Goal: Information Seeking & Learning: Find specific page/section

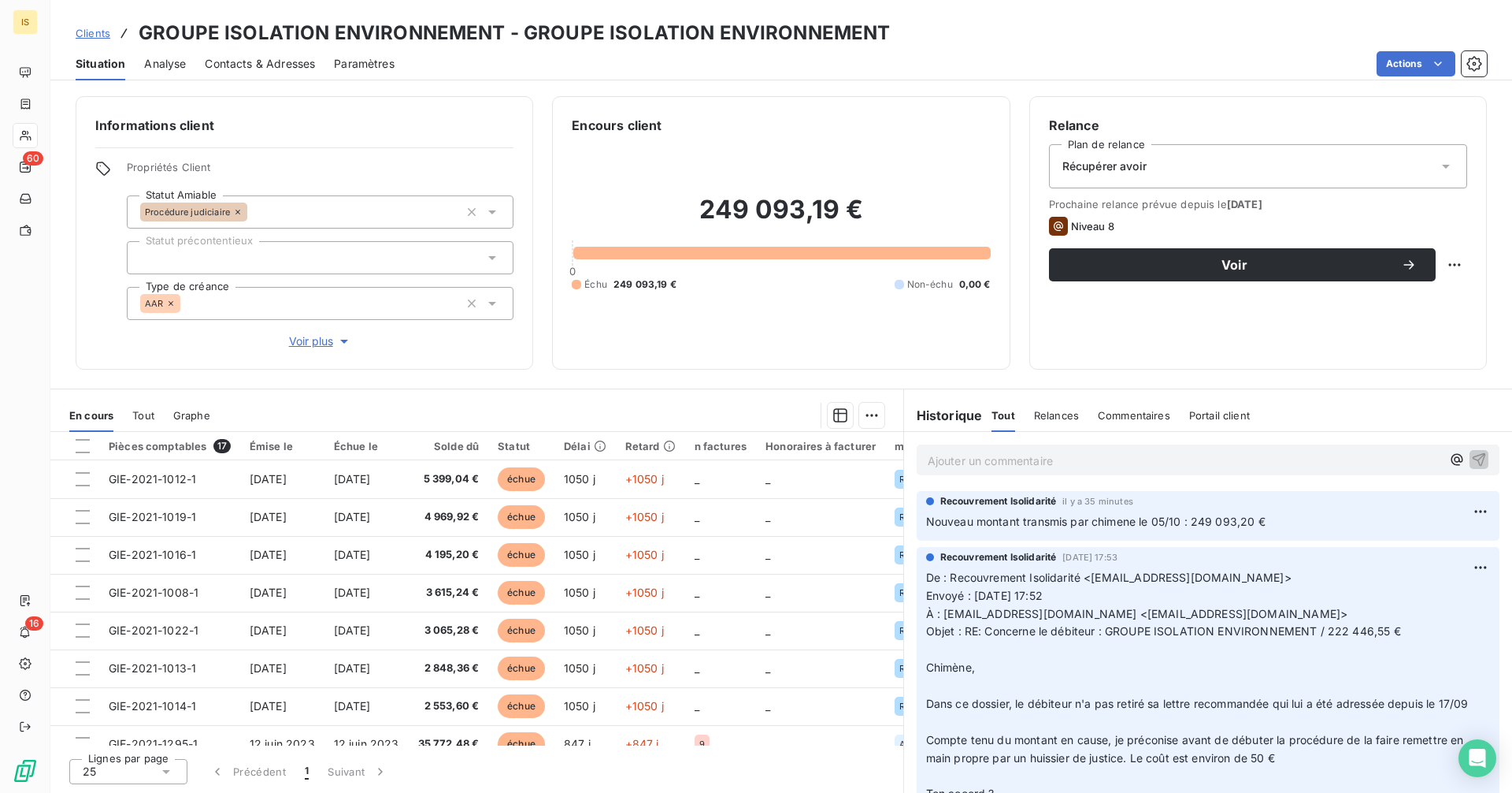
click at [949, 464] on p "Ajouter un commentaire ﻿" at bounding box center [1185, 460] width 514 height 19
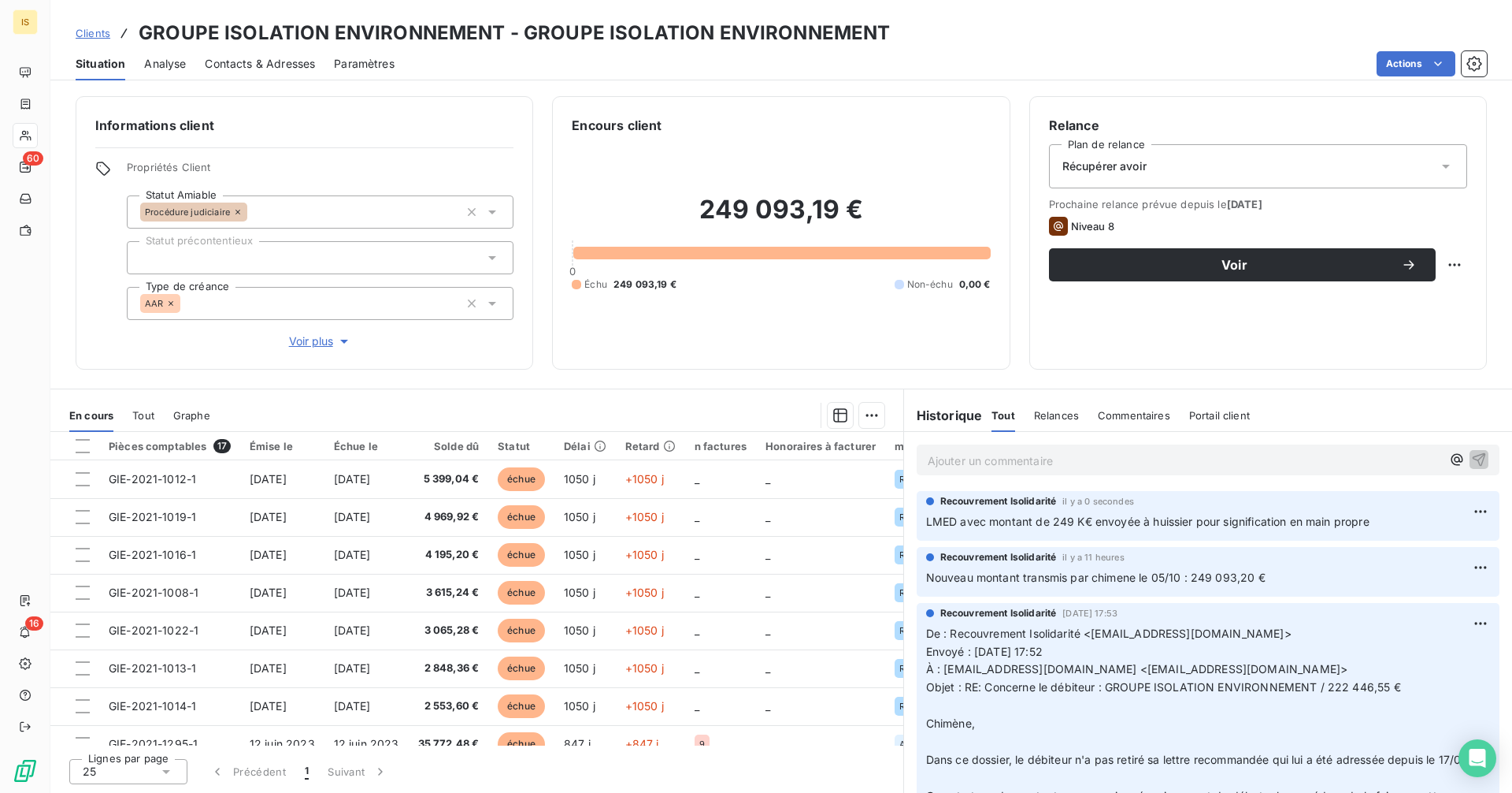
click at [971, 472] on div "Ajouter un commentaire ﻿" at bounding box center [1208, 460] width 583 height 31
click at [970, 462] on p "Ajouter un commentaire ﻿" at bounding box center [1185, 460] width 514 height 19
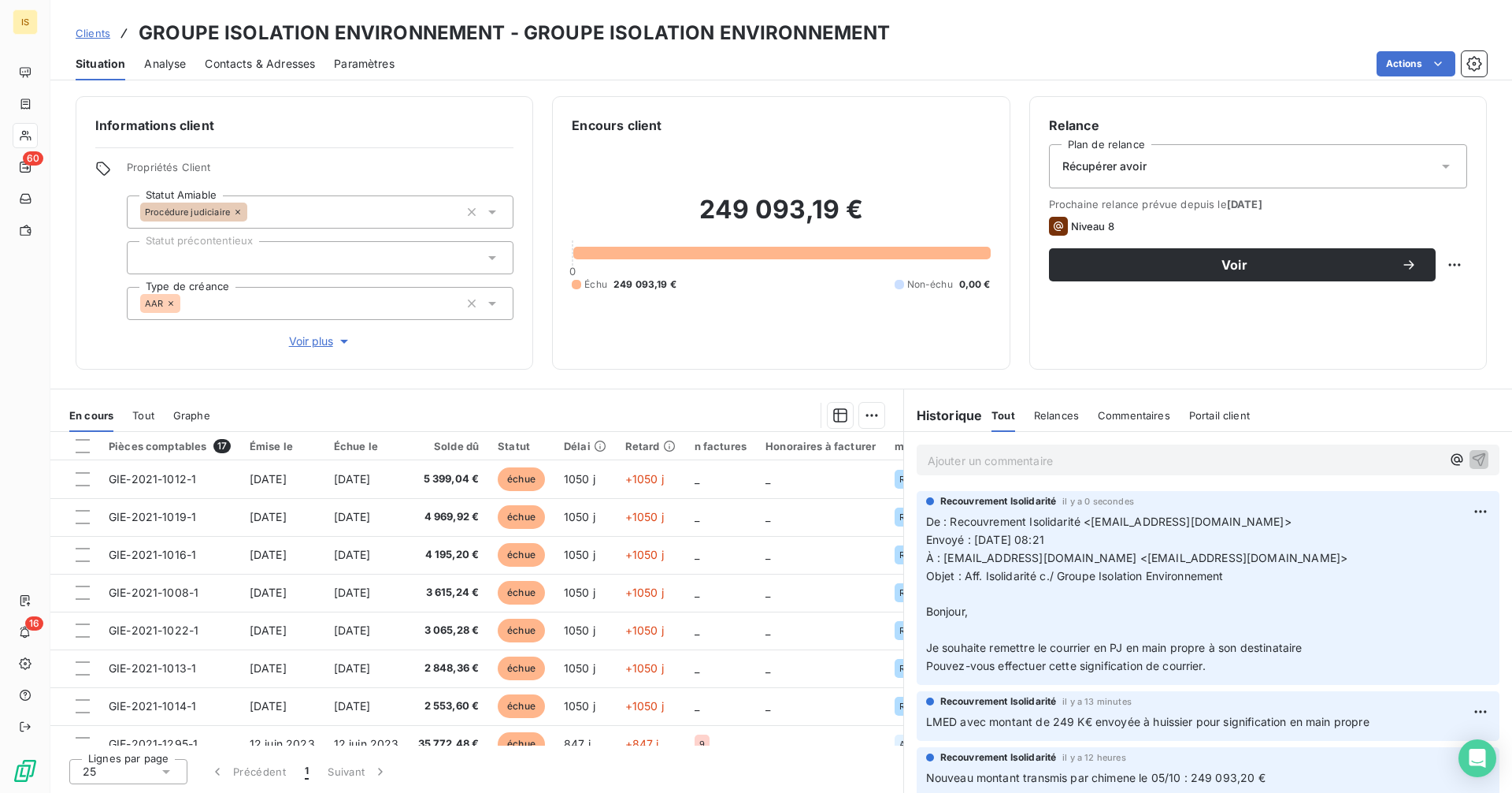
click at [694, 210] on h2 "249 093,19 €" at bounding box center [781, 218] width 418 height 47
drag, startPoint x: 751, startPoint y: 209, endPoint x: 831, endPoint y: 209, distance: 80.0
click at [829, 209] on h2 "249 093,19 €" at bounding box center [781, 218] width 418 height 47
click at [832, 209] on h2 "249 093,19 €" at bounding box center [781, 218] width 418 height 47
click at [834, 209] on h2 "249 093,19 €" at bounding box center [781, 218] width 418 height 47
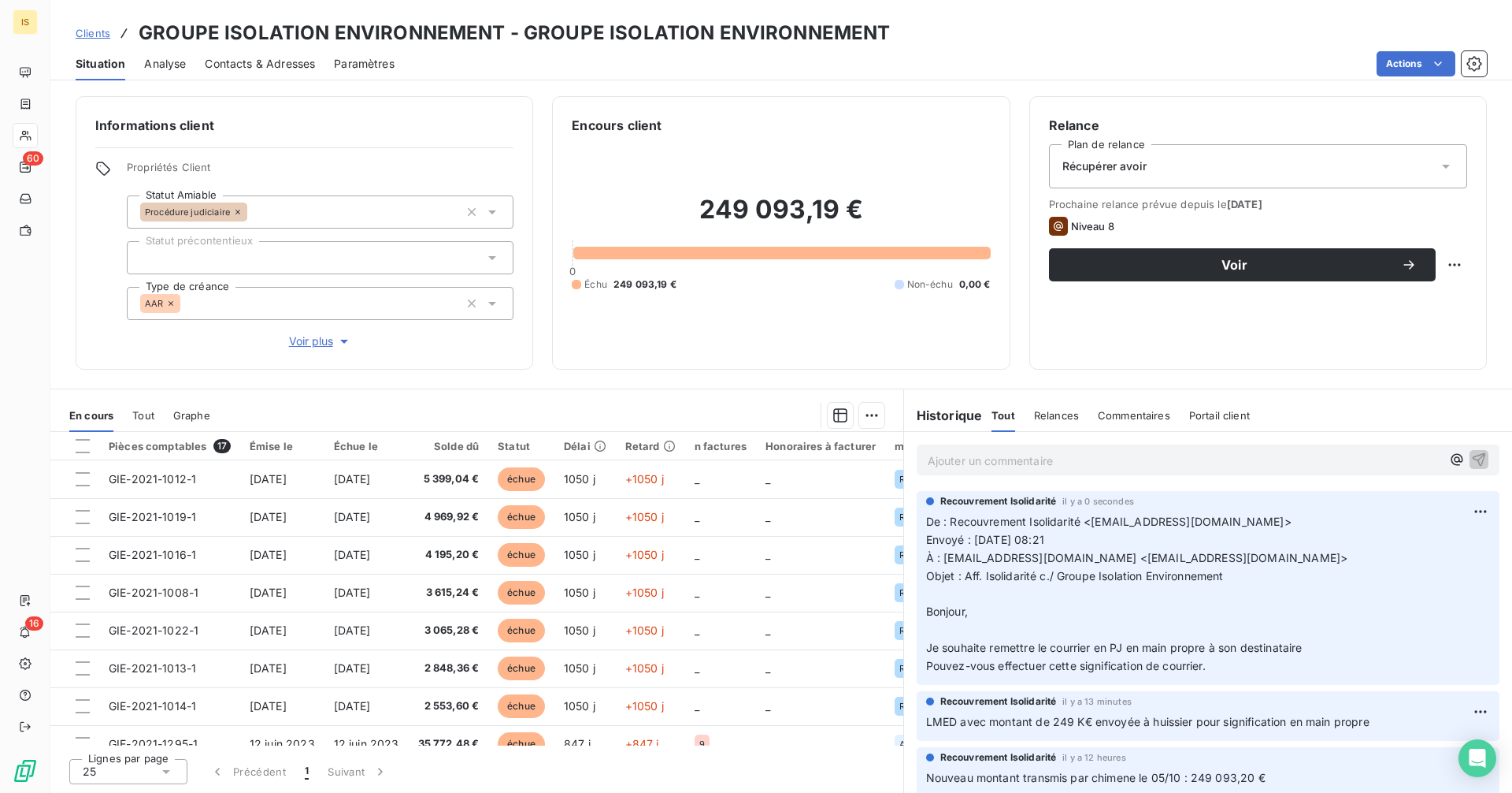
click at [836, 209] on h2 "249 093,19 €" at bounding box center [781, 218] width 418 height 47
click at [836, 208] on h2 "249 093,19 €" at bounding box center [781, 218] width 418 height 47
copy h2 "249 093,19 €"
click at [100, 32] on span "Clients" at bounding box center [92, 33] width 34 height 13
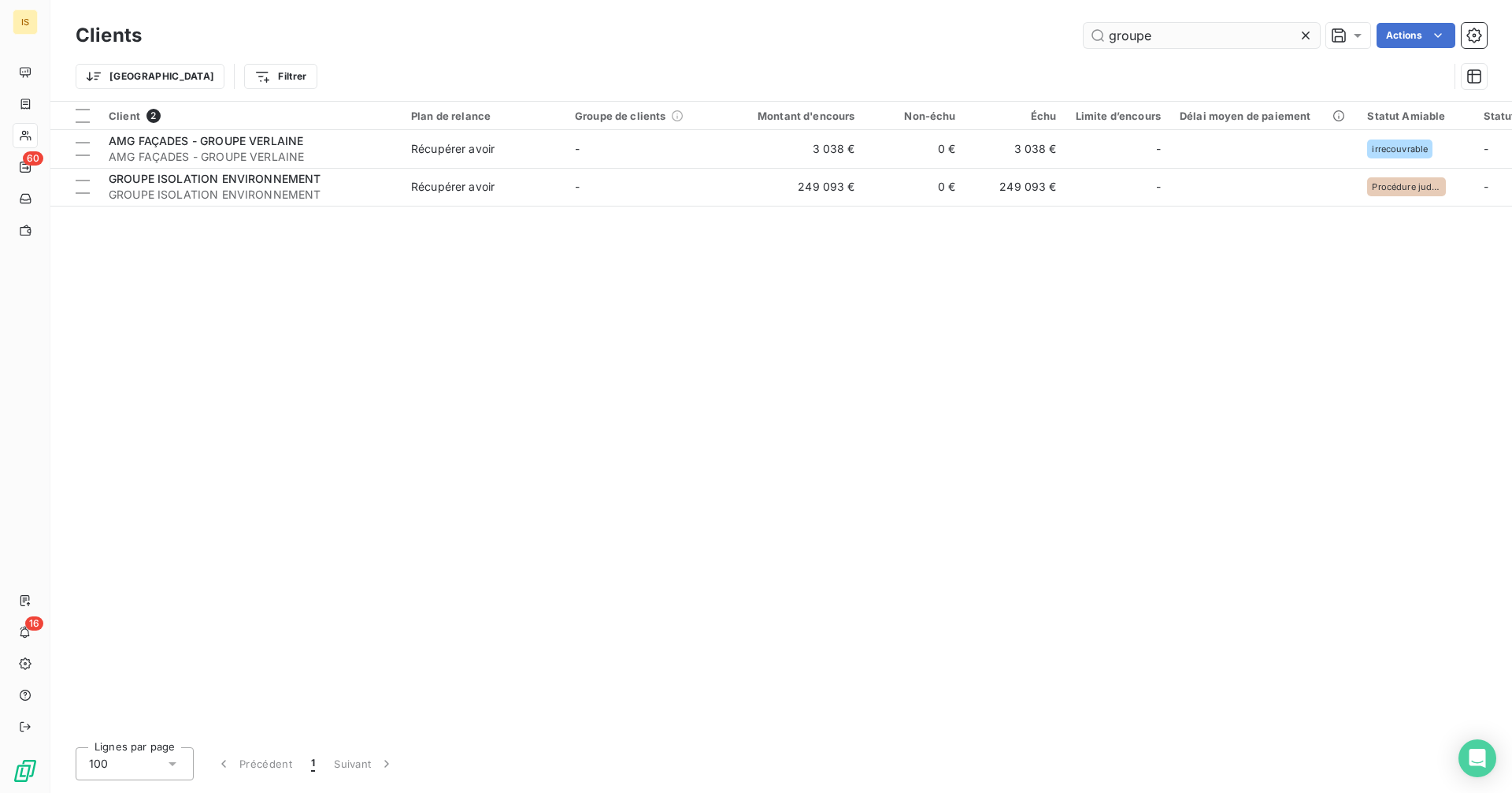
click at [1185, 36] on input "groupe" at bounding box center [1201, 35] width 236 height 25
click at [1185, 36] on input "groupe" at bounding box center [1201, 35] width 236 height 25
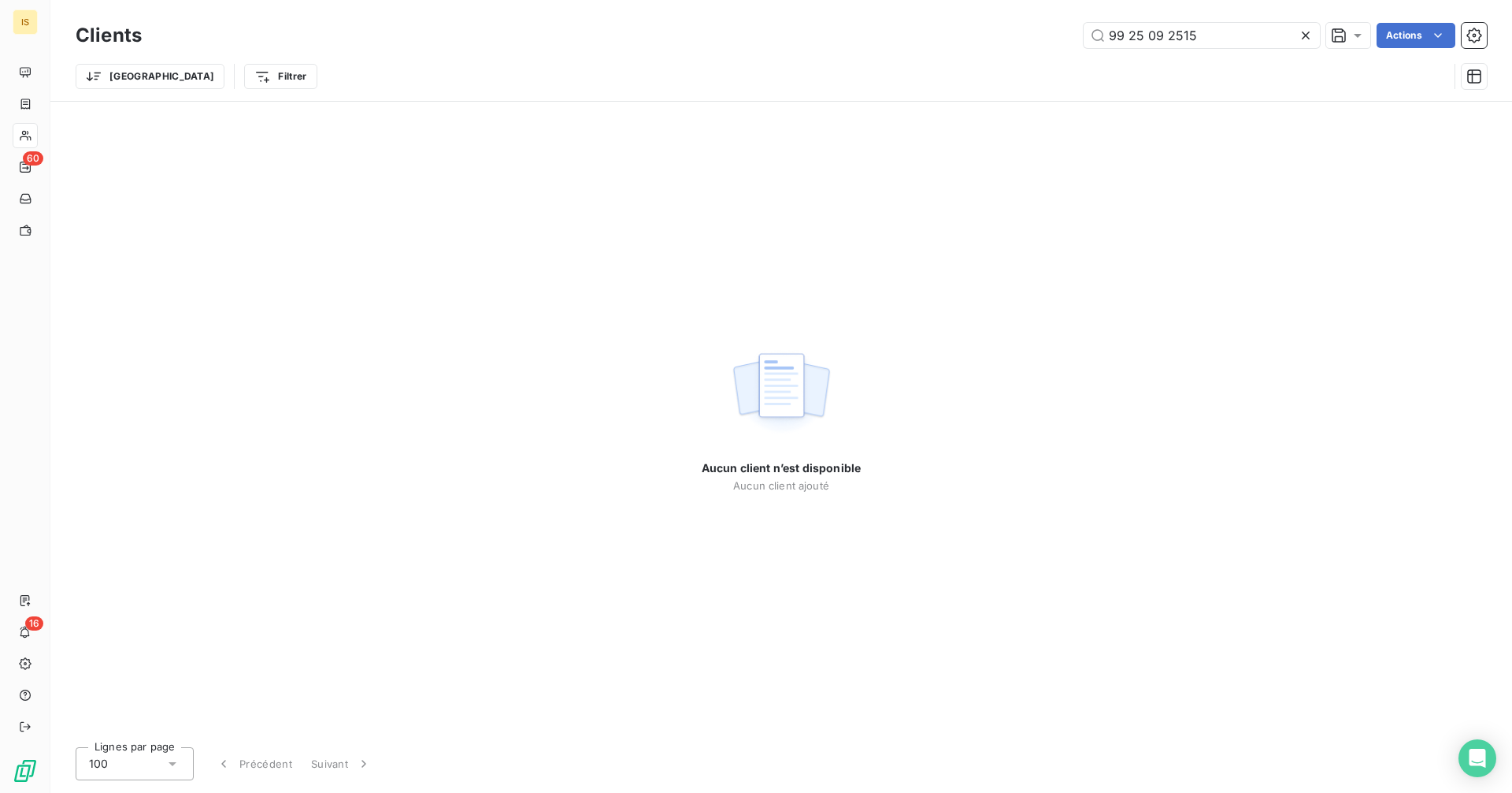
type input "99 25 09 2515"
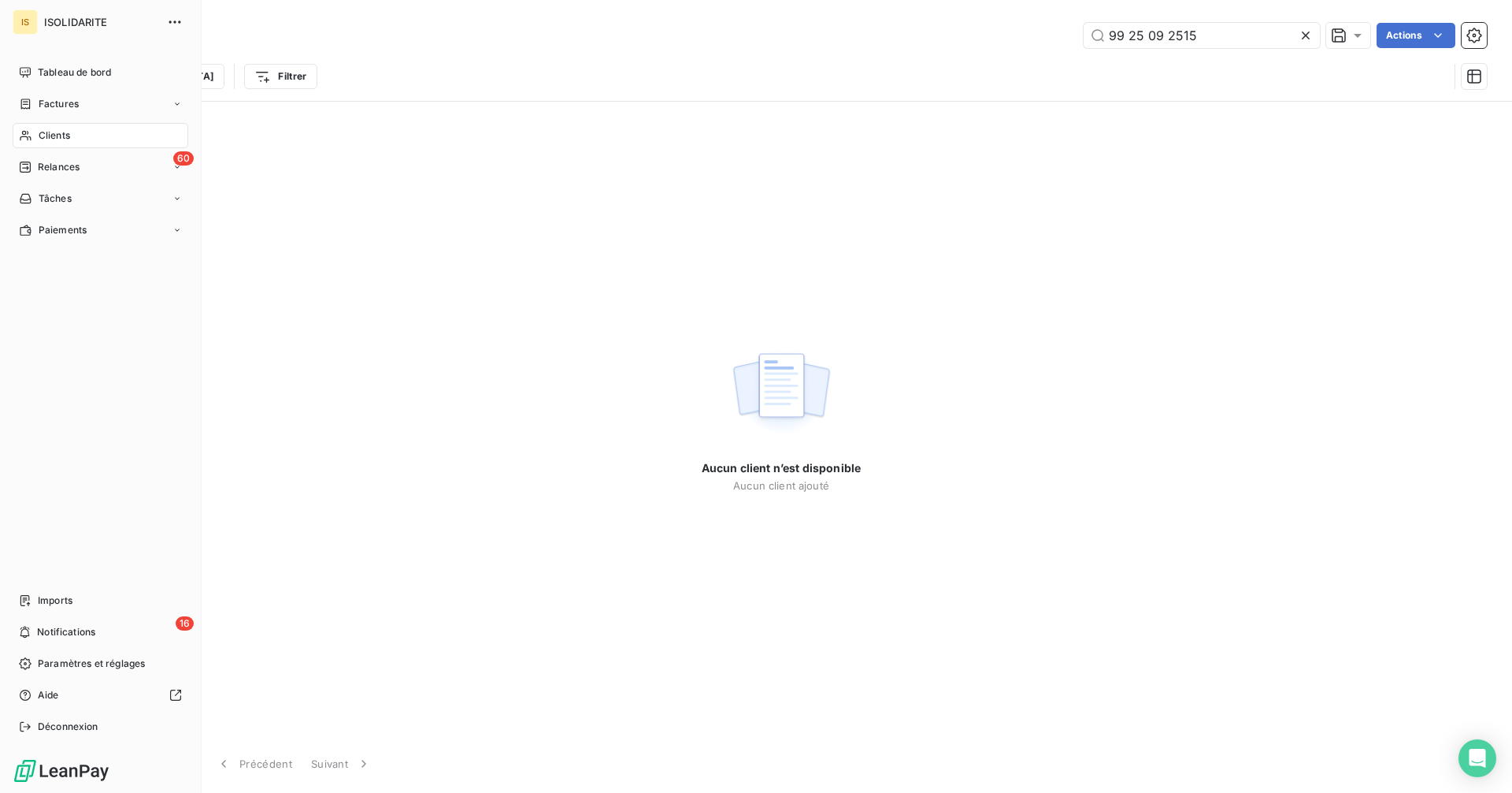
click at [35, 134] on div "Clients" at bounding box center [100, 135] width 175 height 25
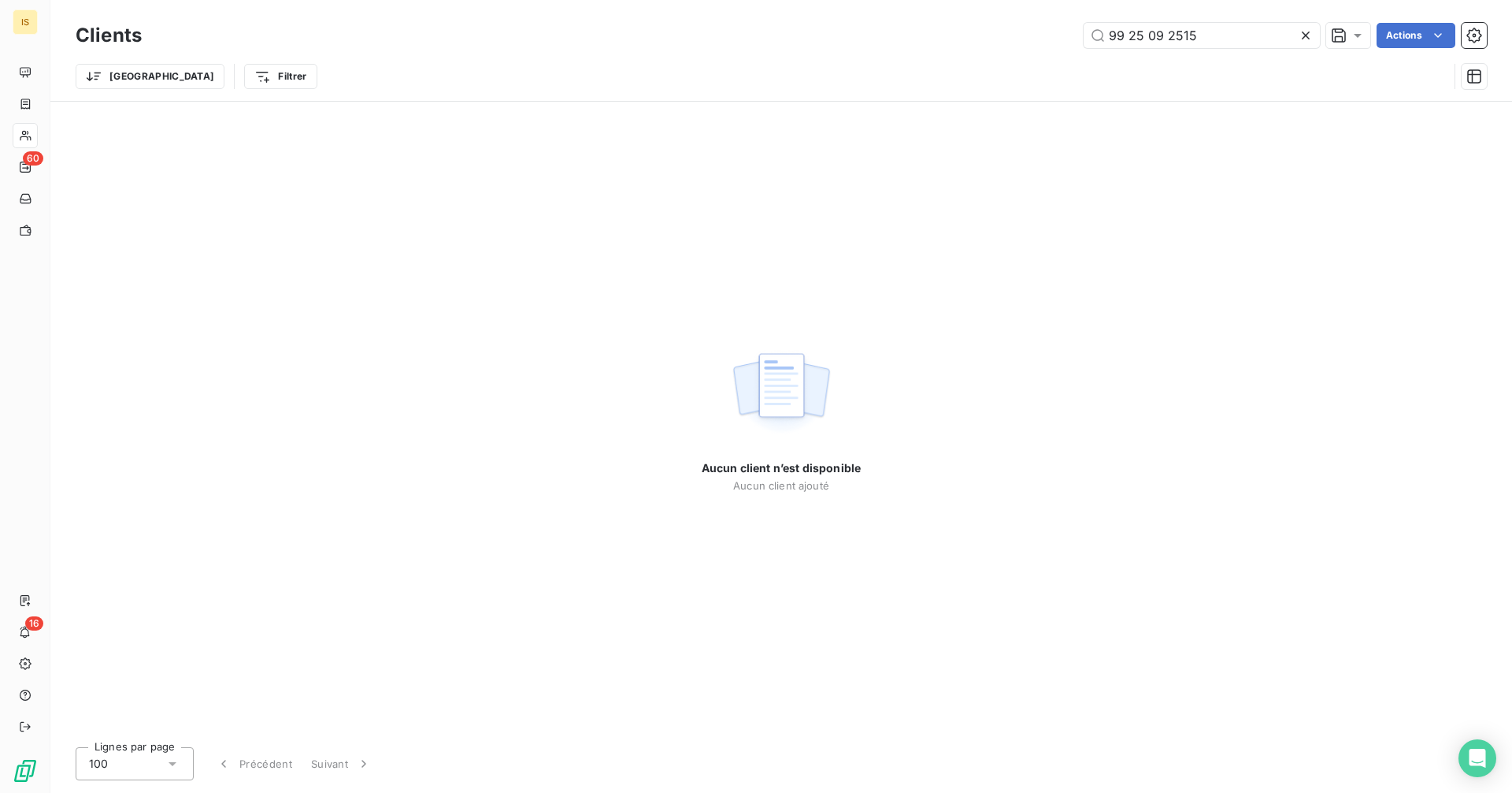
click at [1310, 38] on icon at bounding box center [1305, 35] width 16 height 16
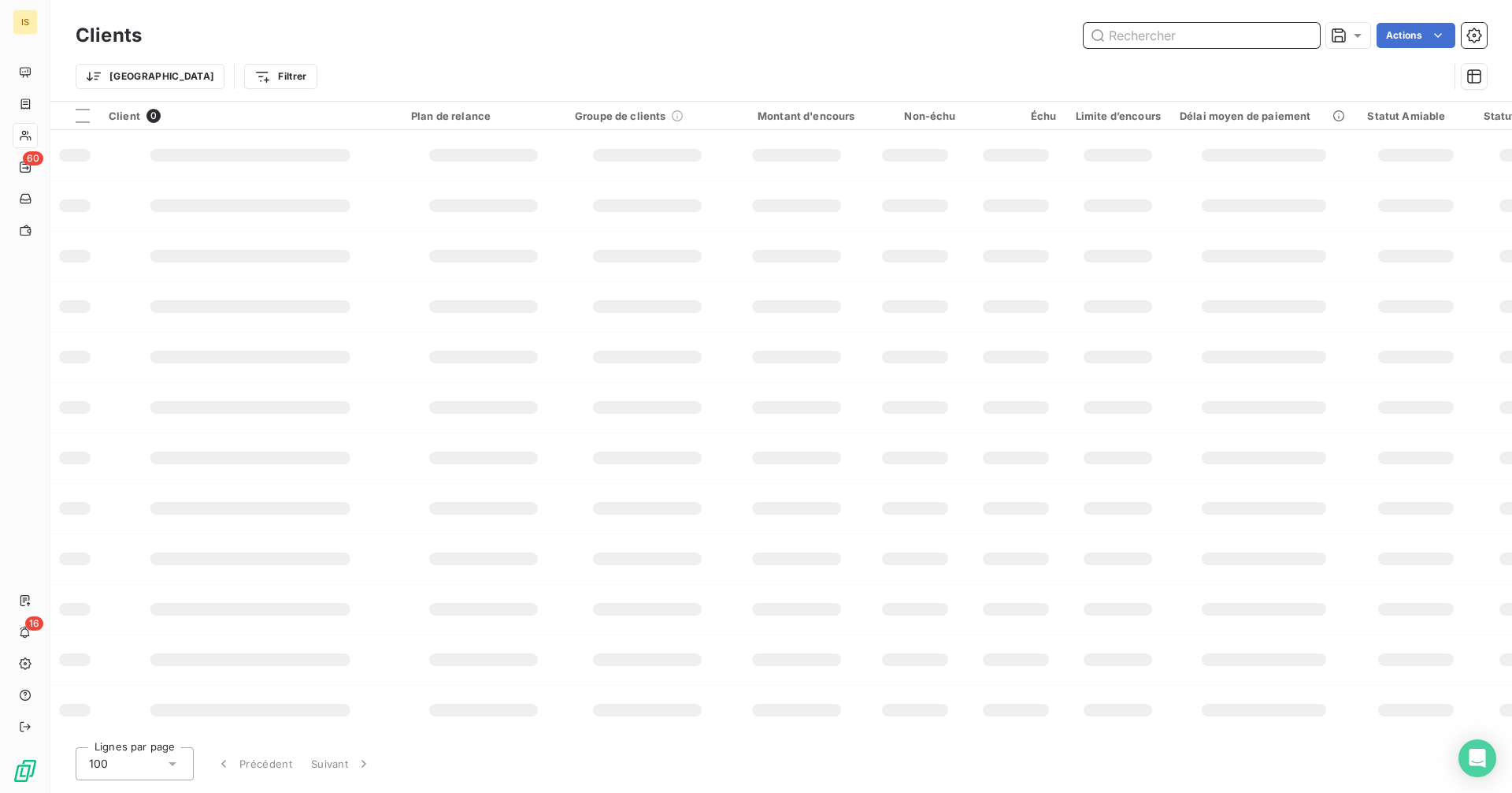
click at [1250, 38] on input "text" at bounding box center [1201, 35] width 236 height 25
type input "m"
type input "s"
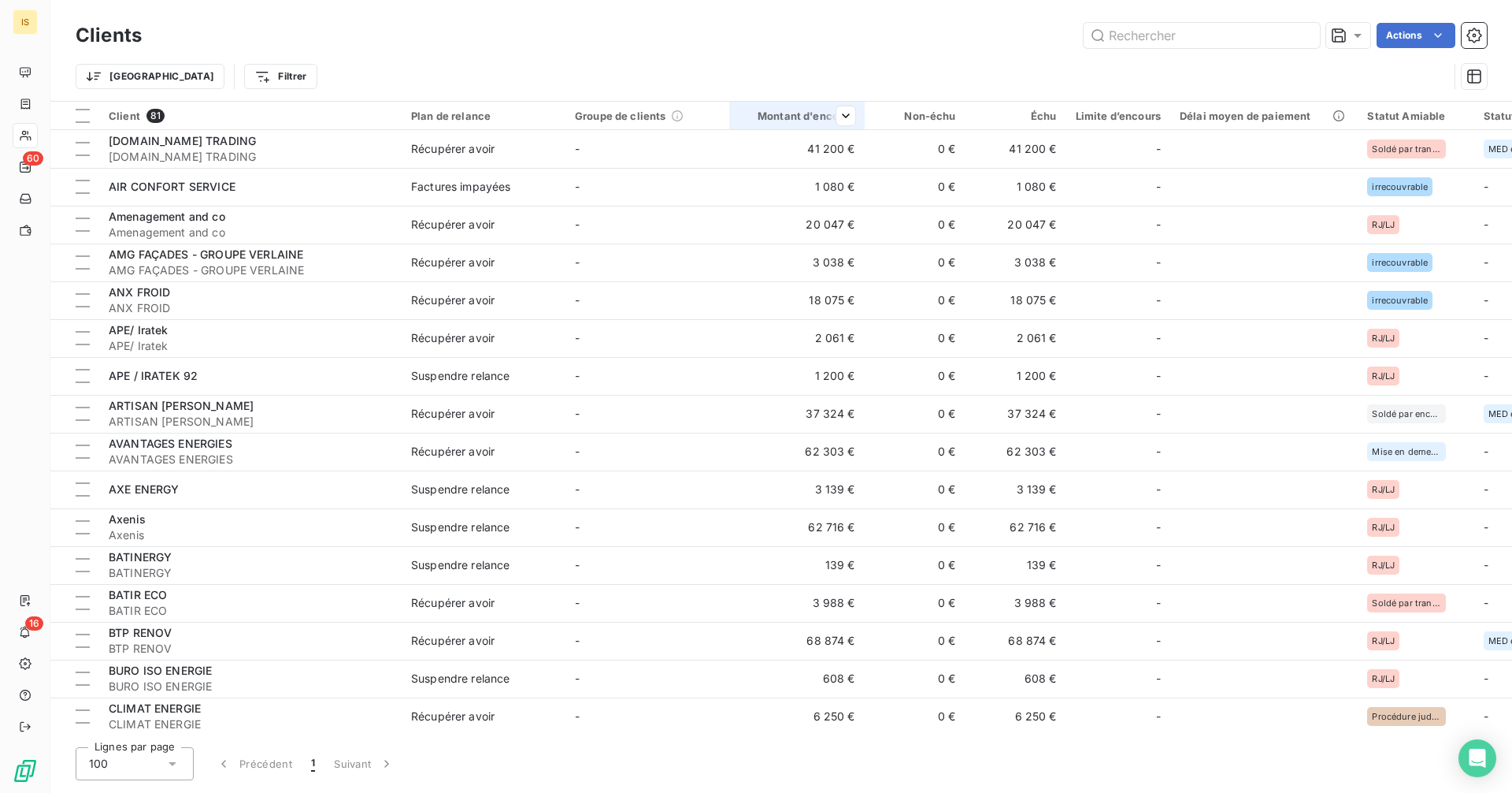
click at [828, 119] on div at bounding box center [840, 116] width 32 height 19
click at [809, 183] on span "Trier par ordre décroissant" at bounding box center [770, 183] width 140 height 16
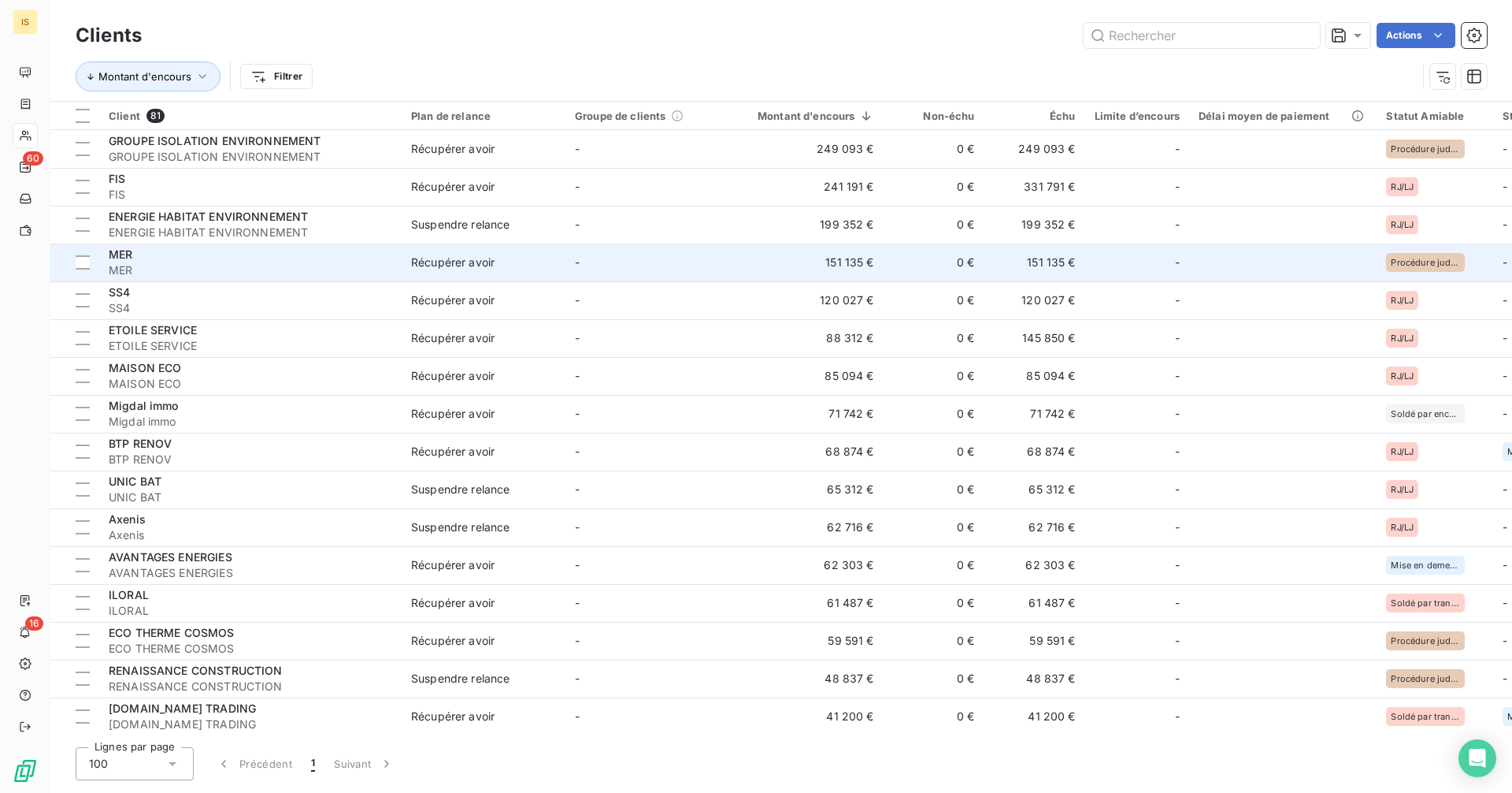
click at [212, 272] on span "MER" at bounding box center [250, 270] width 284 height 16
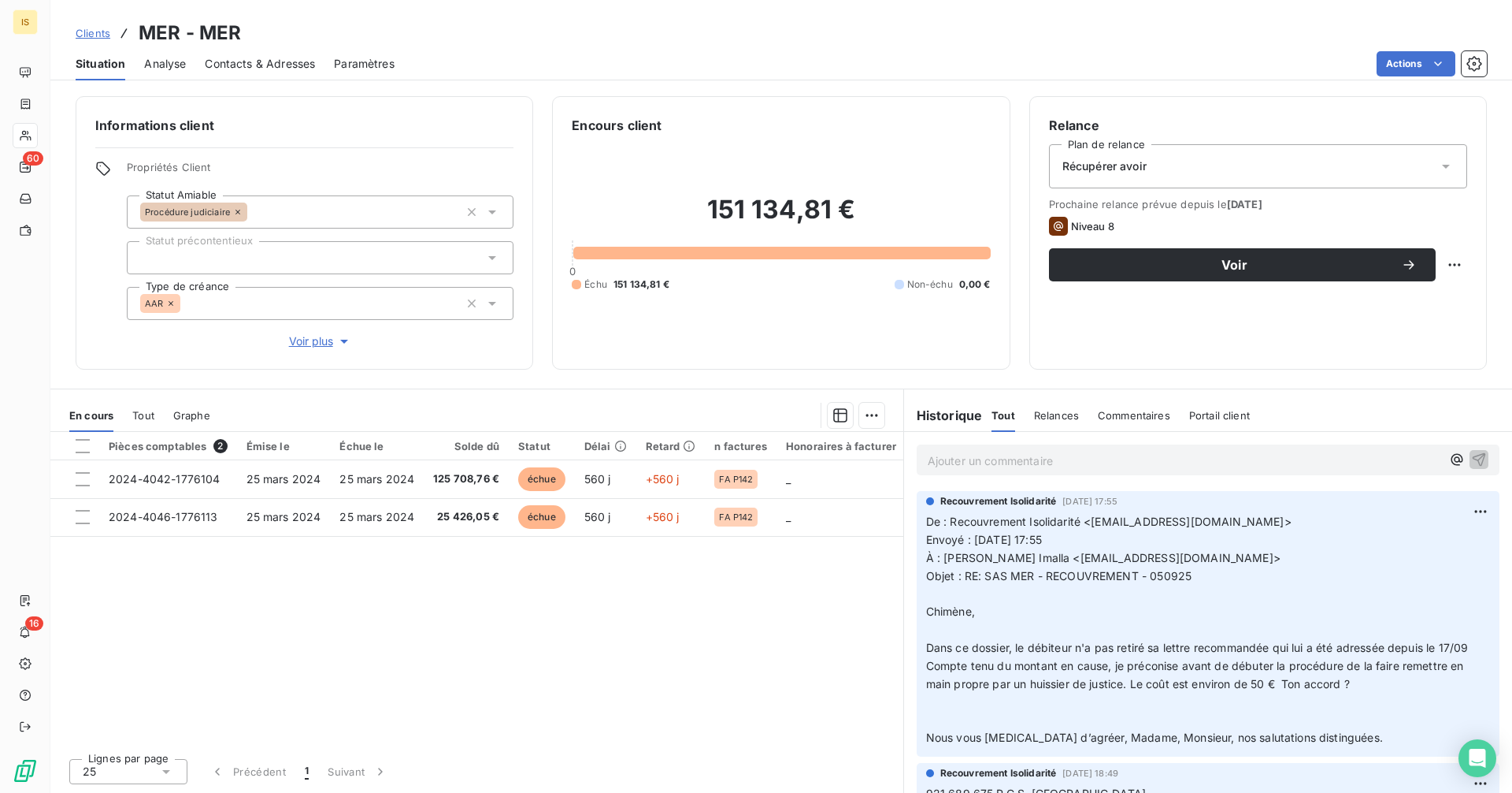
click at [1033, 462] on p "Ajouter un commentaire ﻿" at bounding box center [1185, 460] width 514 height 19
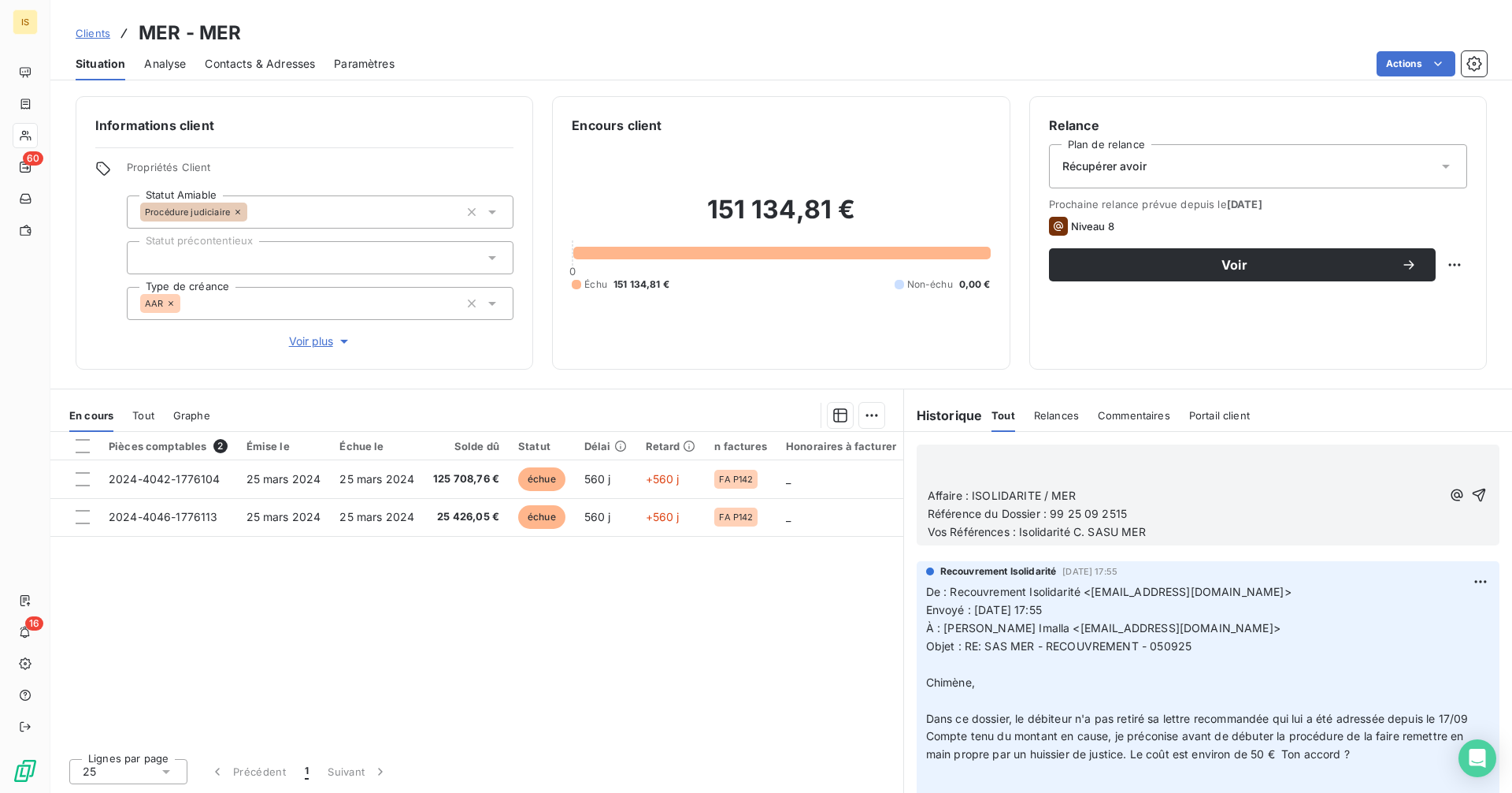
click at [1031, 465] on p at bounding box center [1185, 460] width 514 height 18
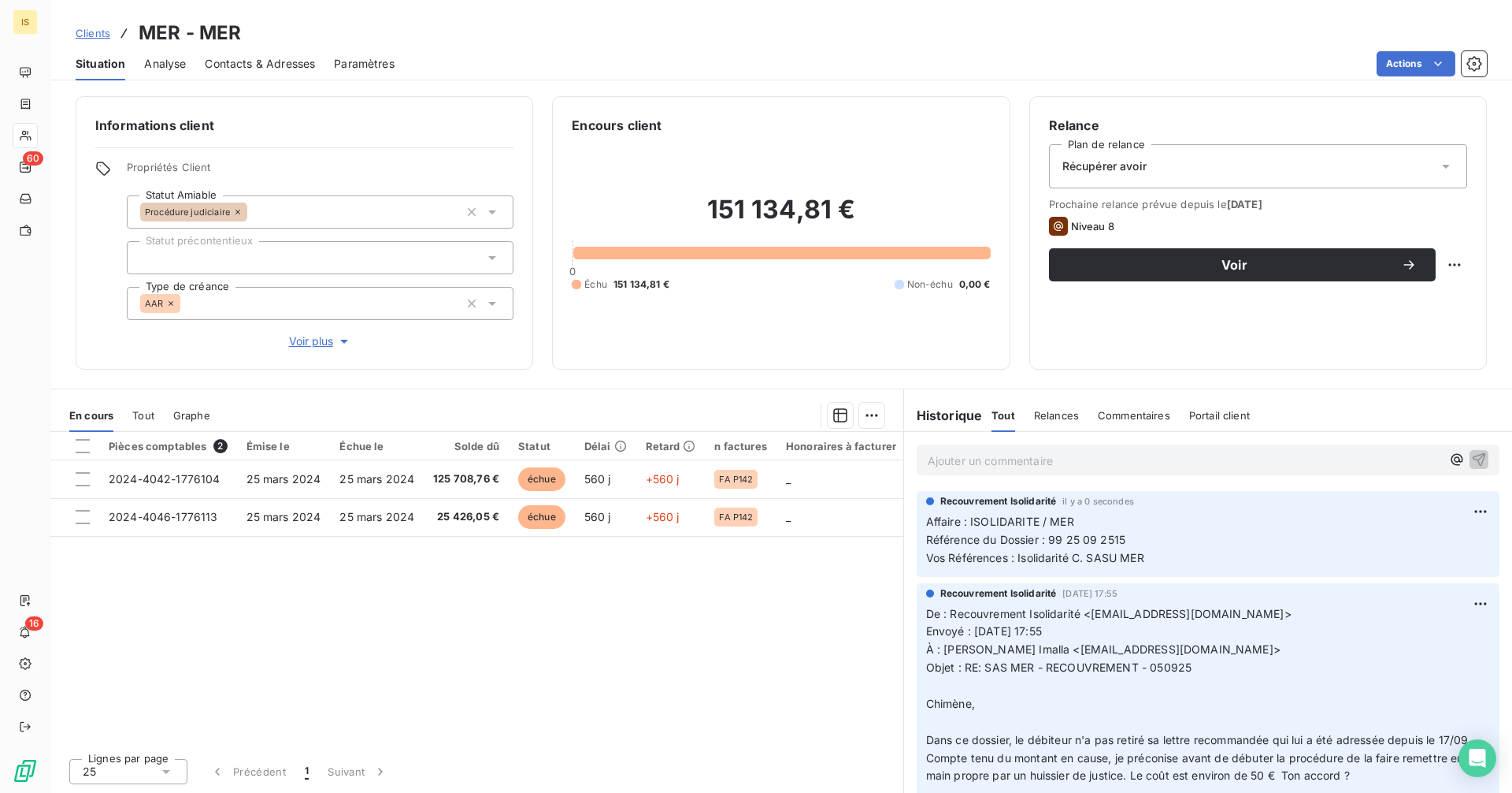
click at [967, 461] on p "Ajouter un commentaire ﻿" at bounding box center [1185, 460] width 514 height 19
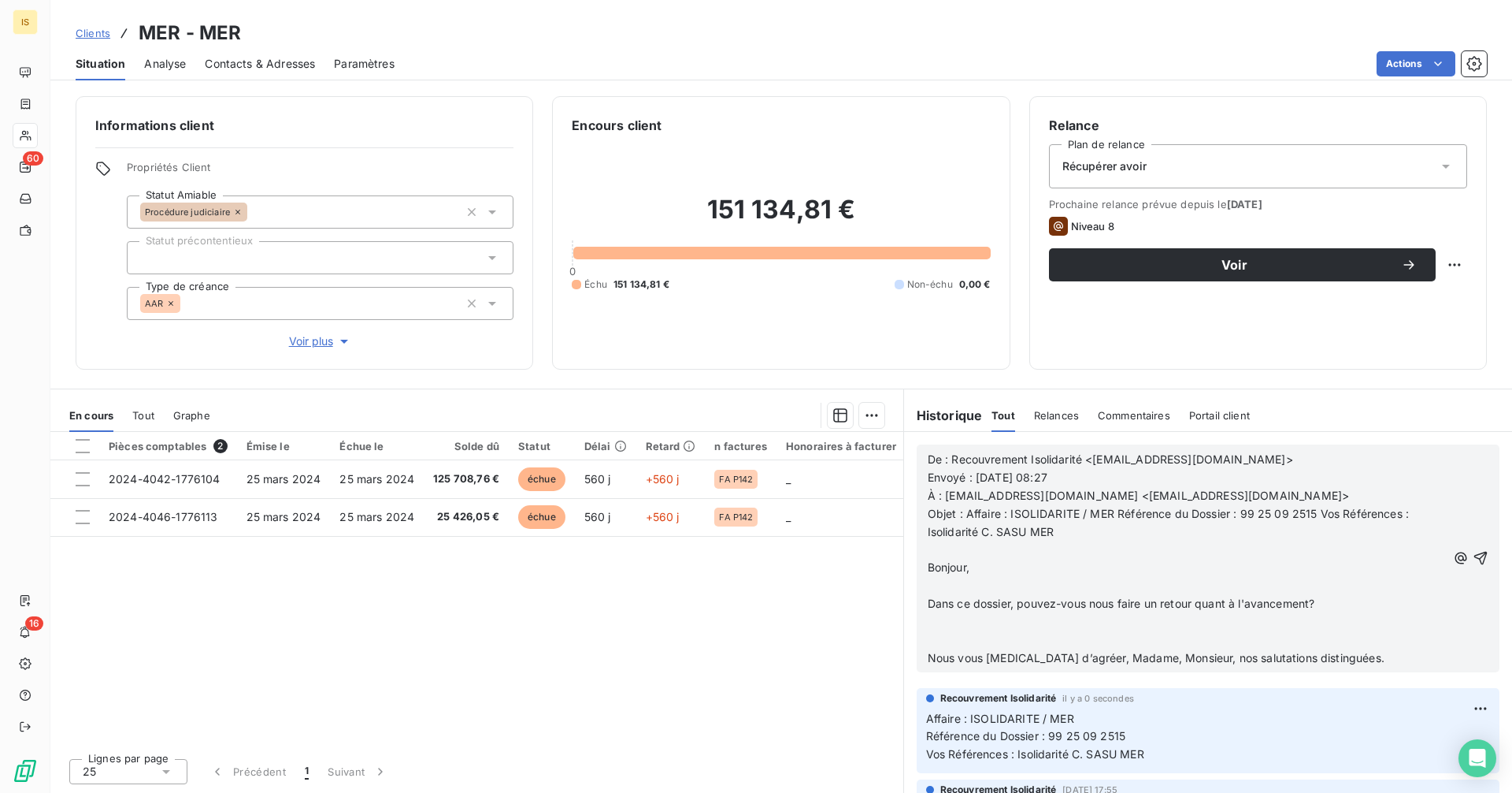
click at [1062, 573] on p "Bonjour," at bounding box center [1187, 568] width 520 height 18
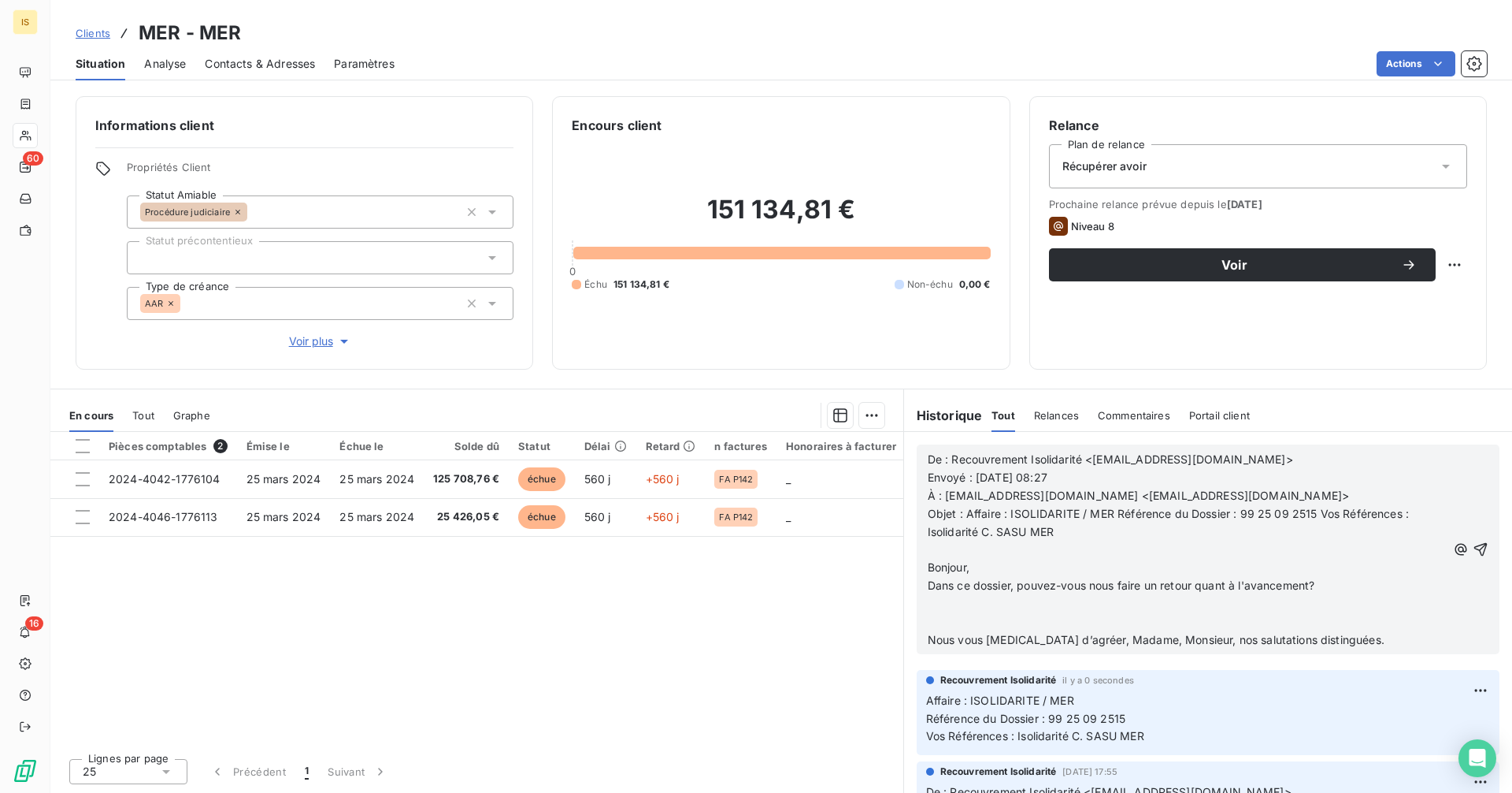
click at [1337, 588] on p "Dans ce dossier, pouvez-vous nous faire un retour quant à l'avancement?" at bounding box center [1187, 586] width 520 height 18
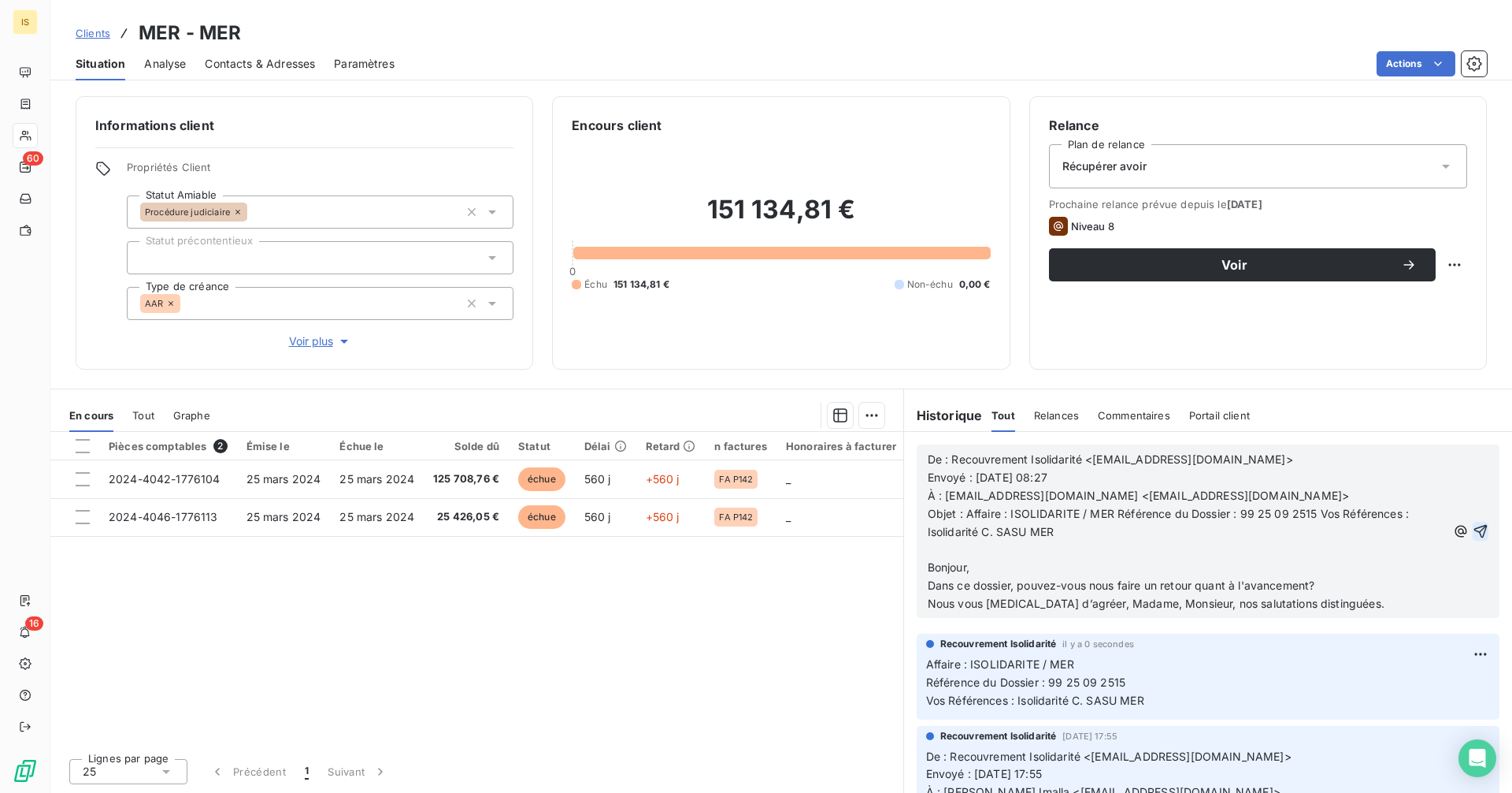
click at [1473, 528] on icon "button" at bounding box center [1480, 532] width 13 height 13
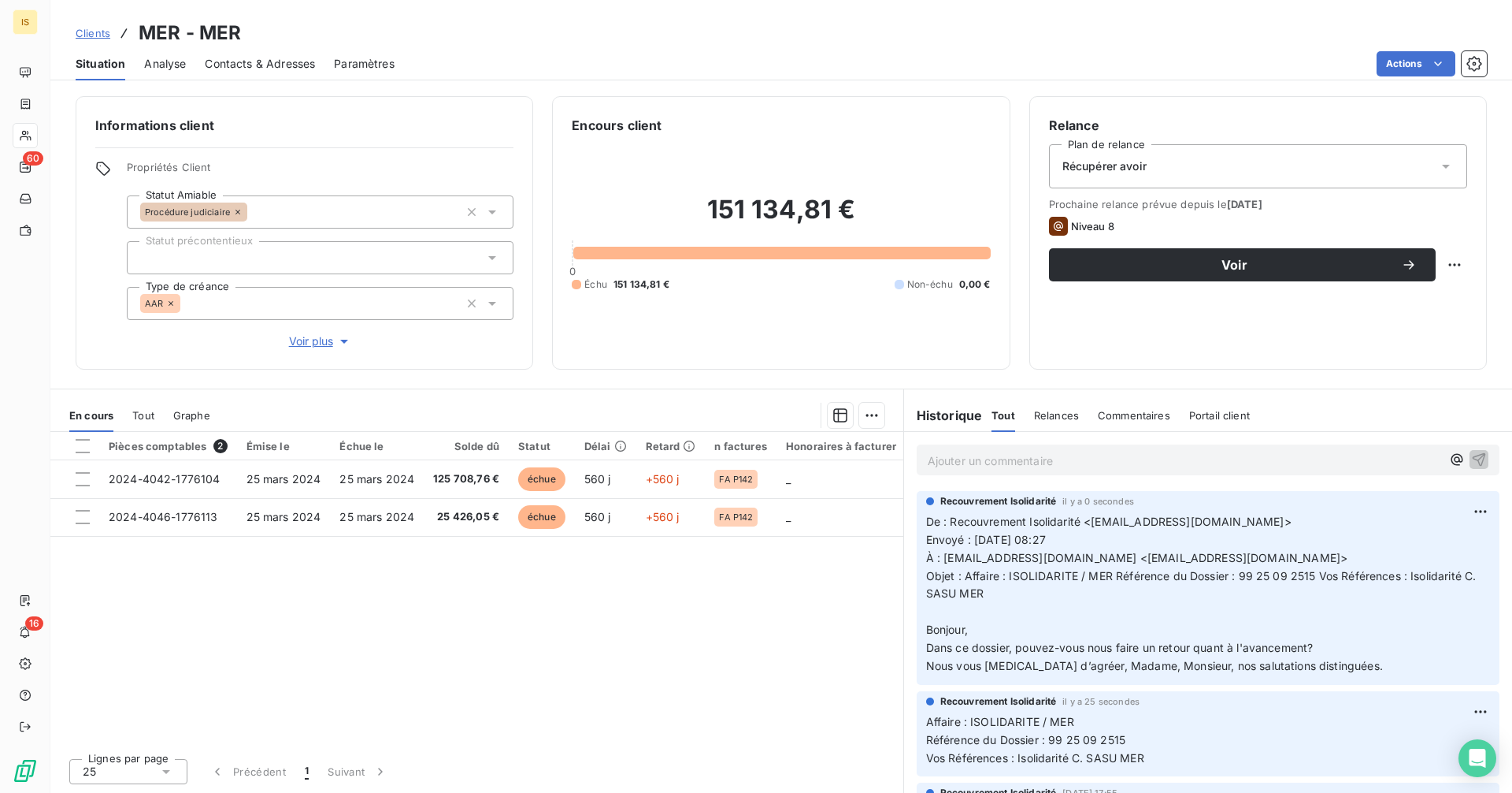
click at [92, 35] on span "Clients" at bounding box center [92, 33] width 34 height 13
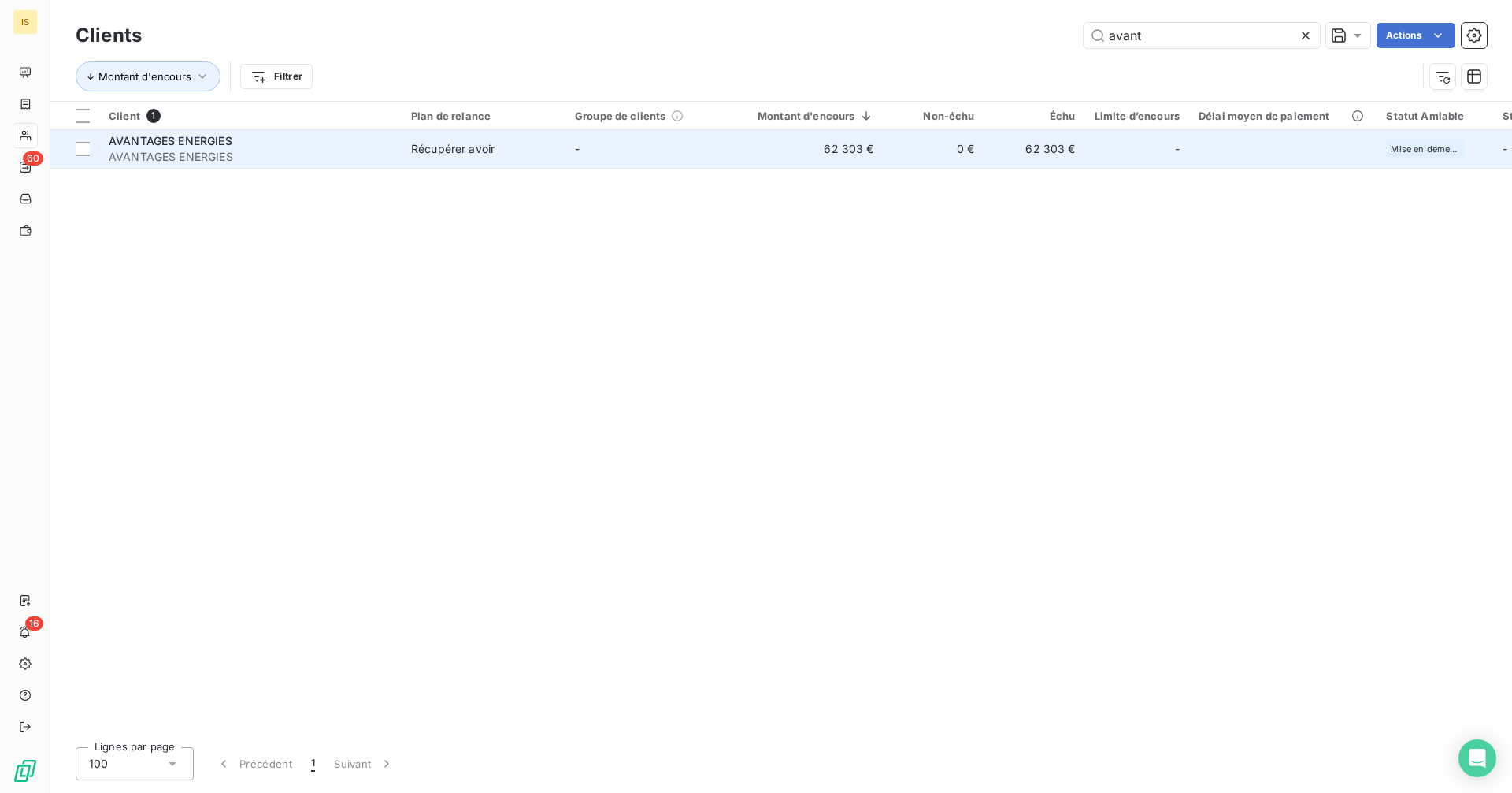
type input "avant"
click at [1050, 141] on td "62 303 €" at bounding box center [1035, 149] width 101 height 38
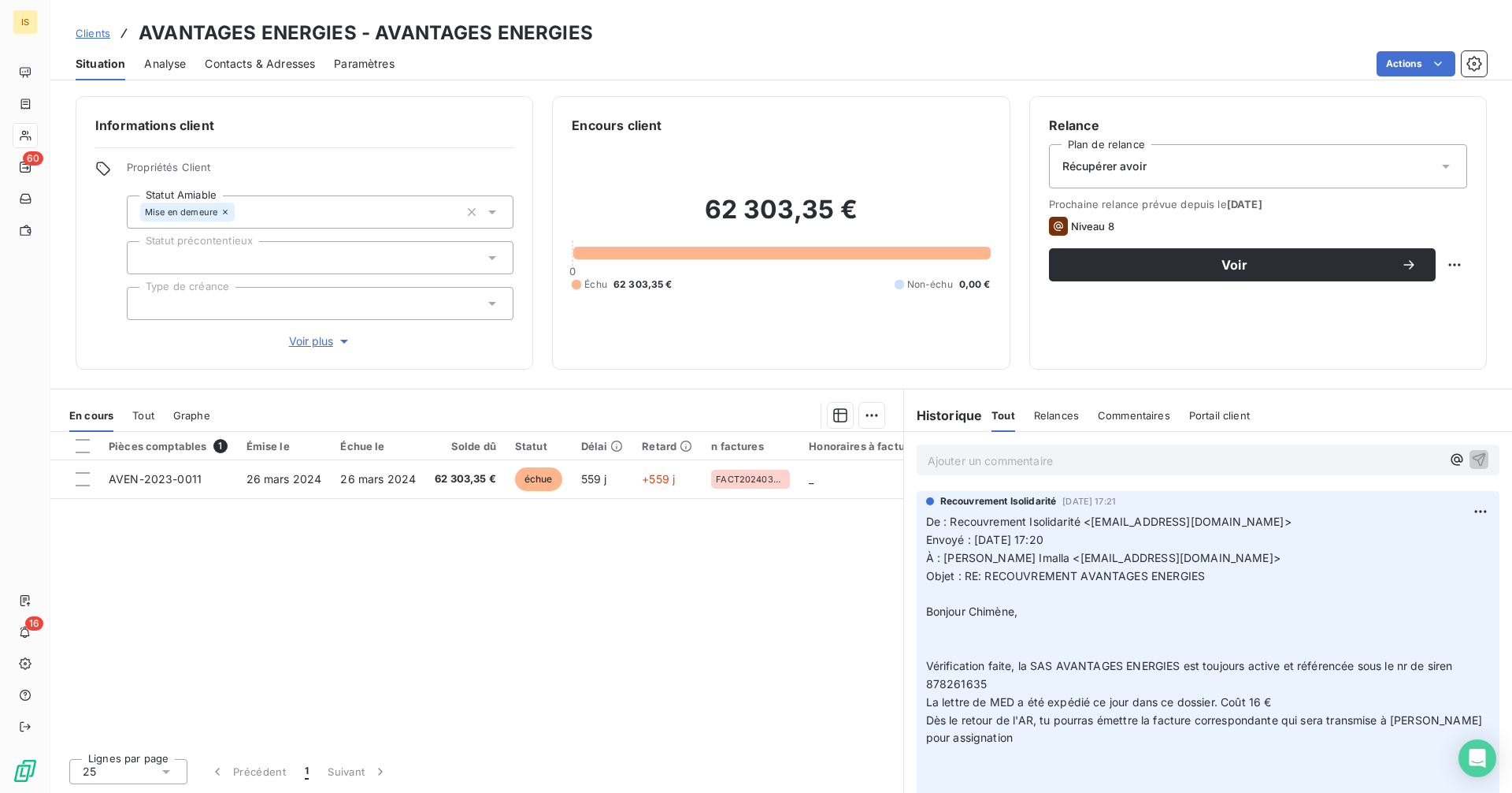
click at [139, 32] on h3 "AVANTAGES ENERGIES - AVANTAGES ENERGIES" at bounding box center [365, 34] width 454 height 29
drag, startPoint x: 138, startPoint y: 32, endPoint x: 286, endPoint y: 32, distance: 148.0
click at [286, 32] on h3 "AVANTAGES ENERGIES - AVANTAGES ENERGIES" at bounding box center [365, 34] width 454 height 29
copy h3 "AVANTAGES ENERGIES"
click at [957, 454] on p "Ajouter un commentaire ﻿" at bounding box center [1185, 460] width 514 height 19
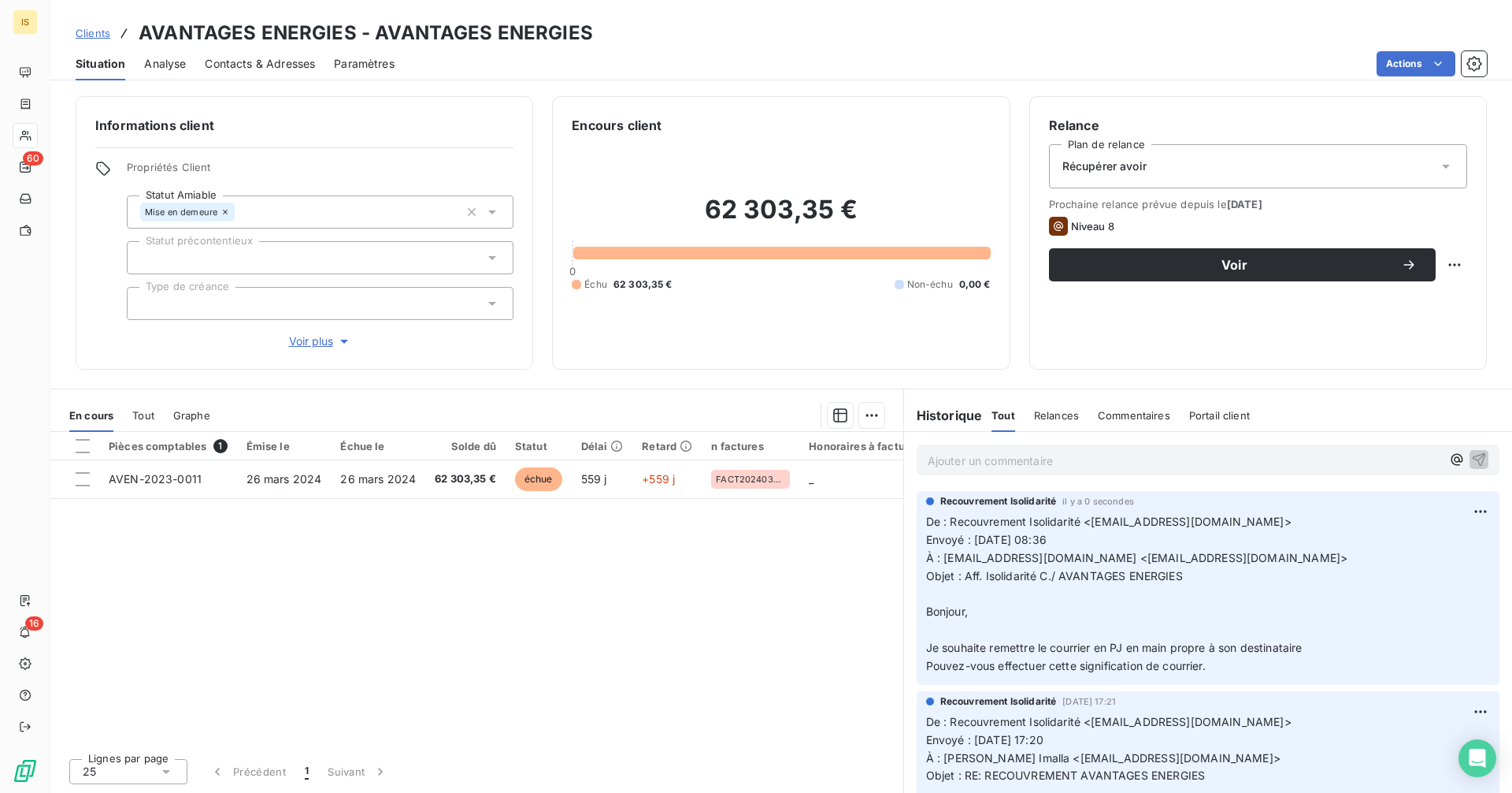
click at [93, 32] on span "Clients" at bounding box center [92, 33] width 34 height 13
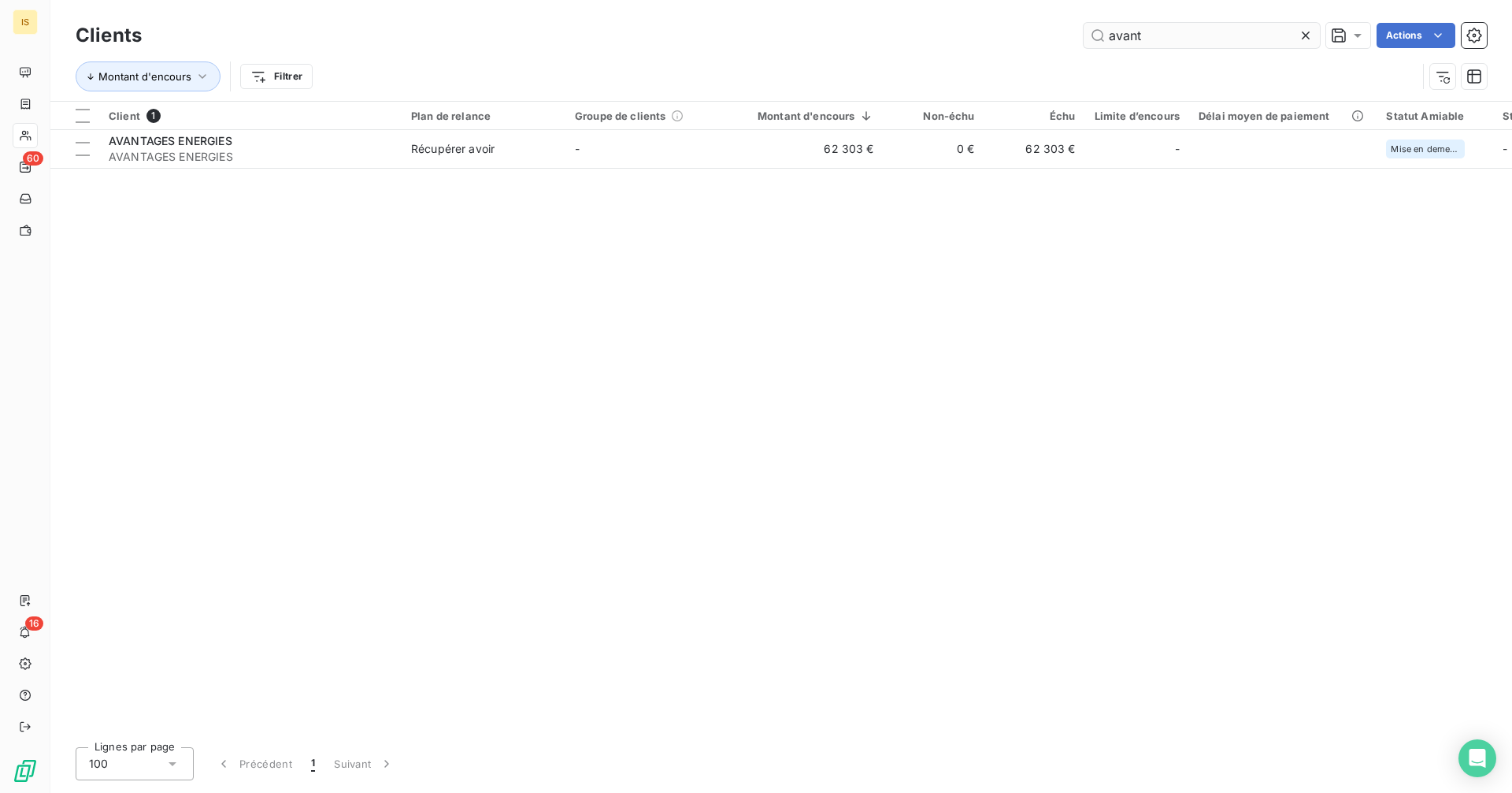
click at [1178, 33] on input "avant" at bounding box center [1201, 35] width 236 height 25
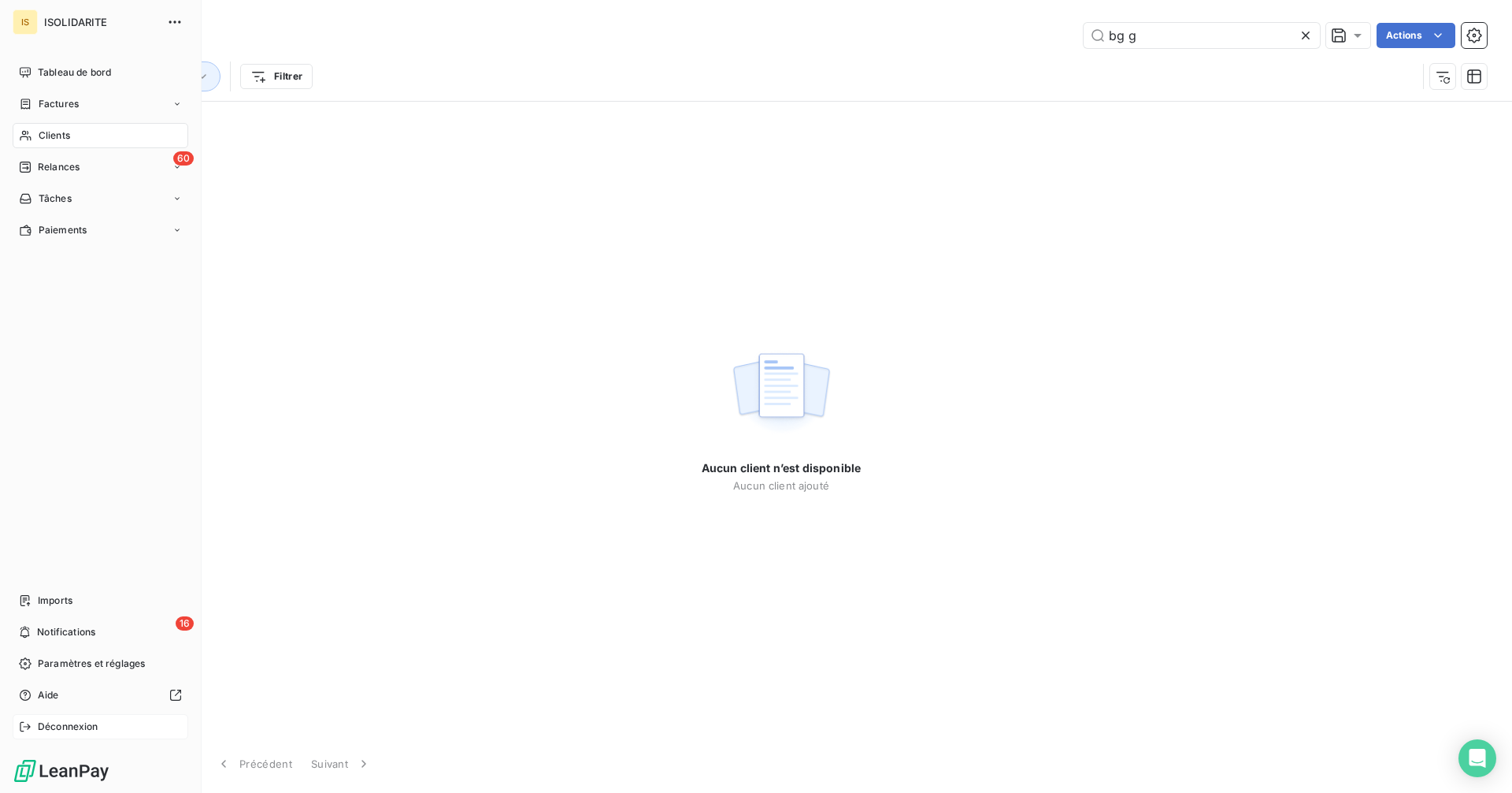
type input "bg g"
click at [34, 717] on div "Déconnexion" at bounding box center [100, 727] width 175 height 25
